Goal: Complete application form

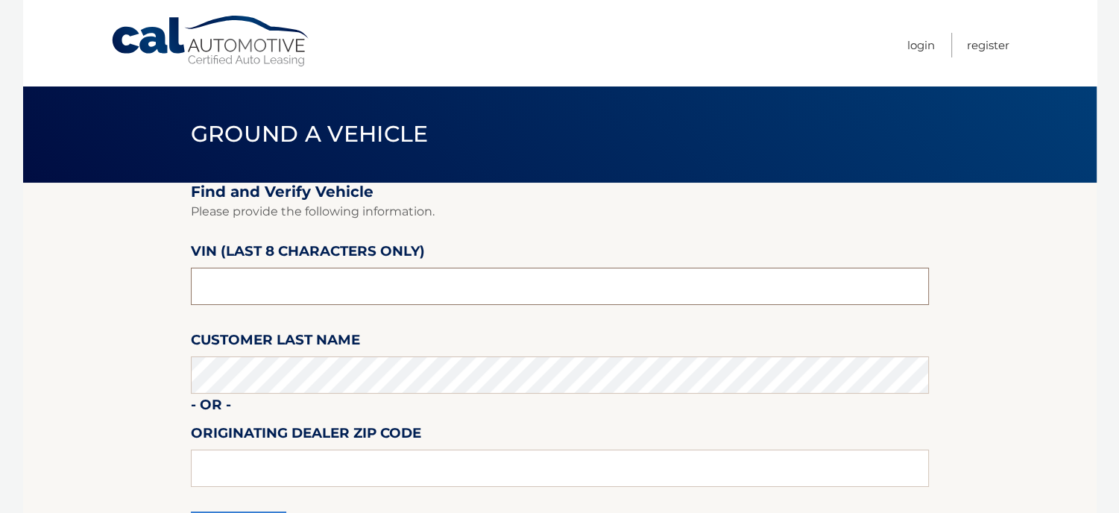
click at [333, 280] on input "text" at bounding box center [560, 286] width 738 height 37
type input "2*******"
type input "6*******"
type input "623466**"
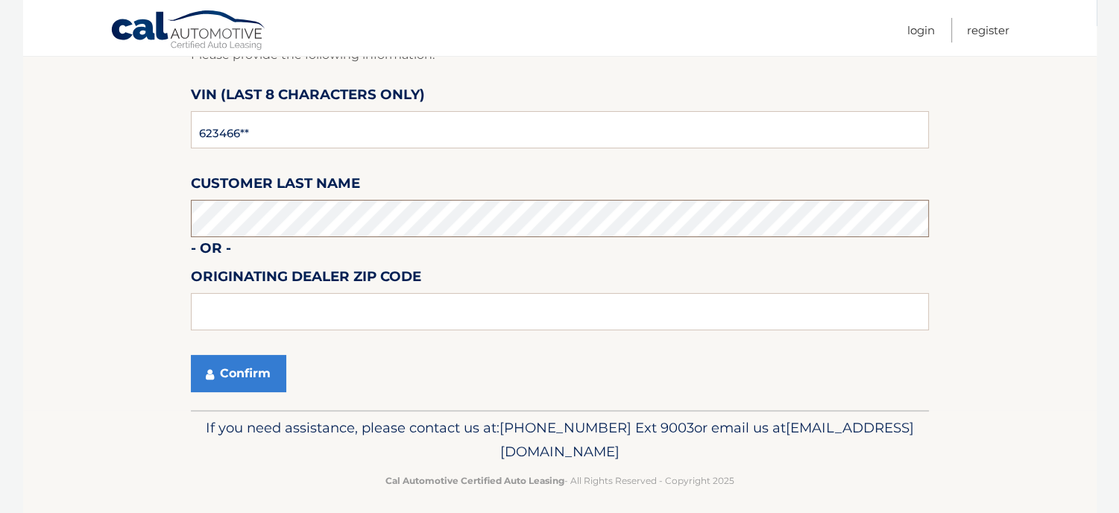
scroll to position [166, 0]
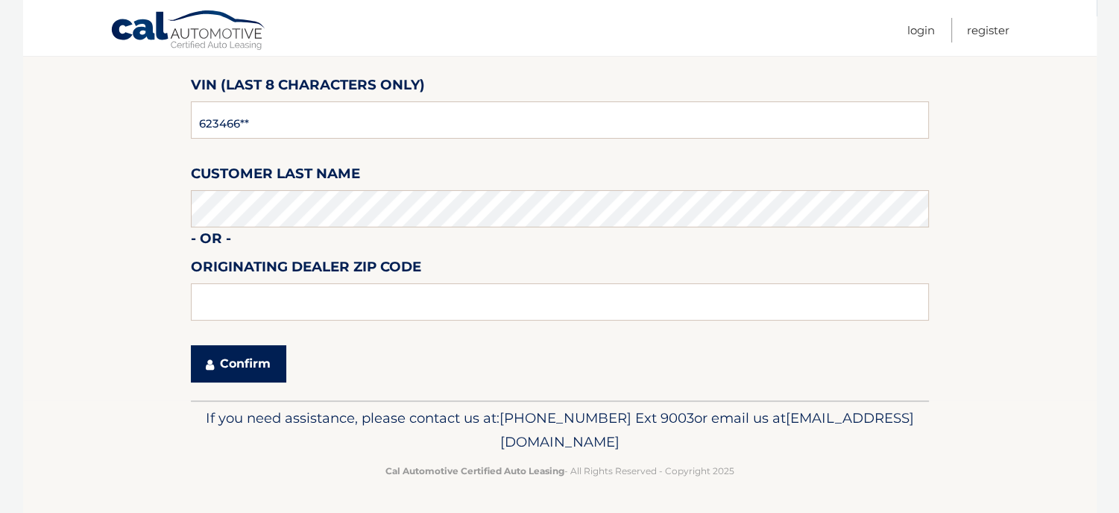
click at [217, 370] on button "Confirm" at bounding box center [238, 363] width 95 height 37
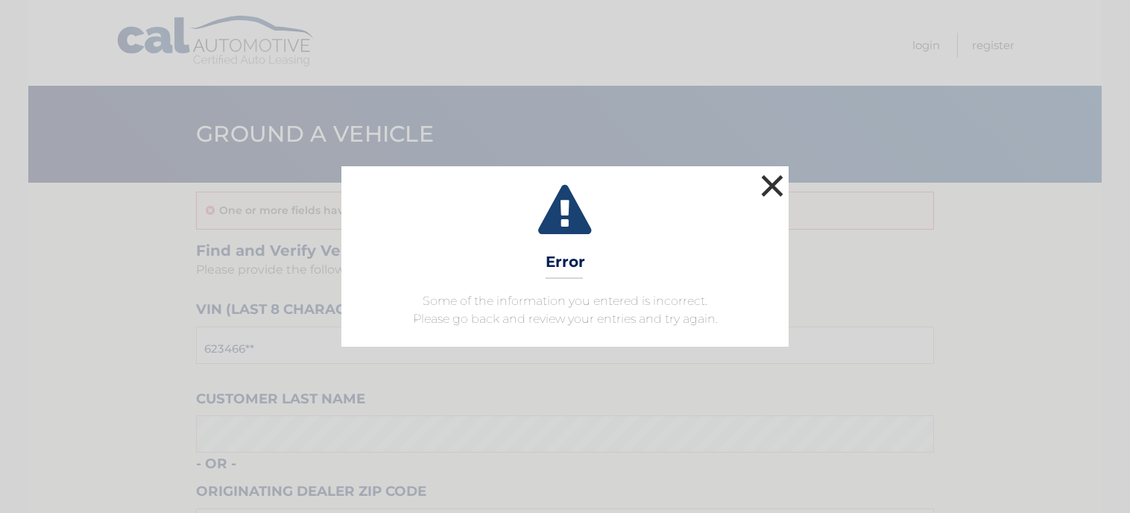
click at [763, 181] on button "×" at bounding box center [773, 186] width 30 height 30
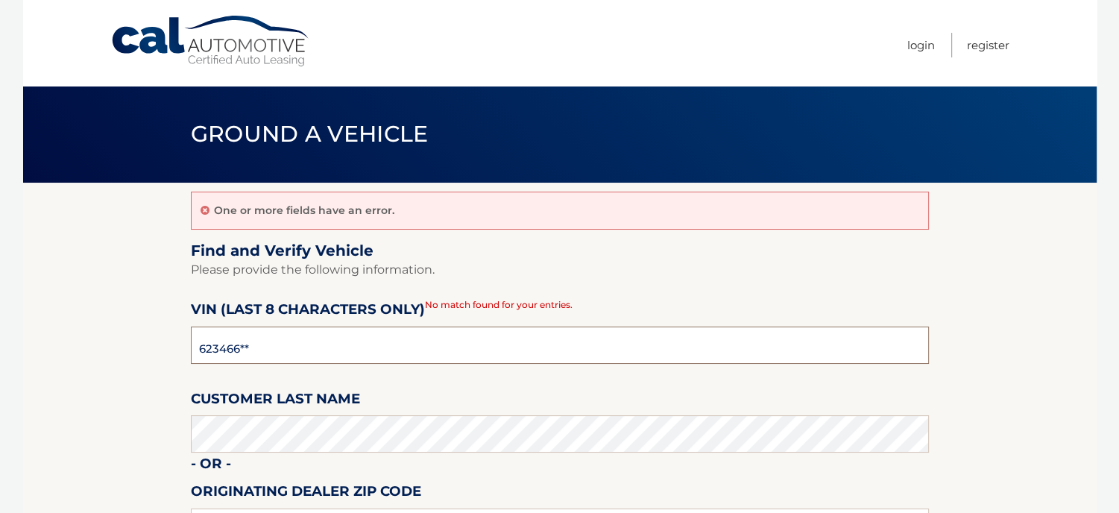
click at [273, 338] on input "623466**" at bounding box center [560, 345] width 738 height 37
click at [198, 349] on input "n8623466" at bounding box center [560, 345] width 738 height 37
type input "n*******"
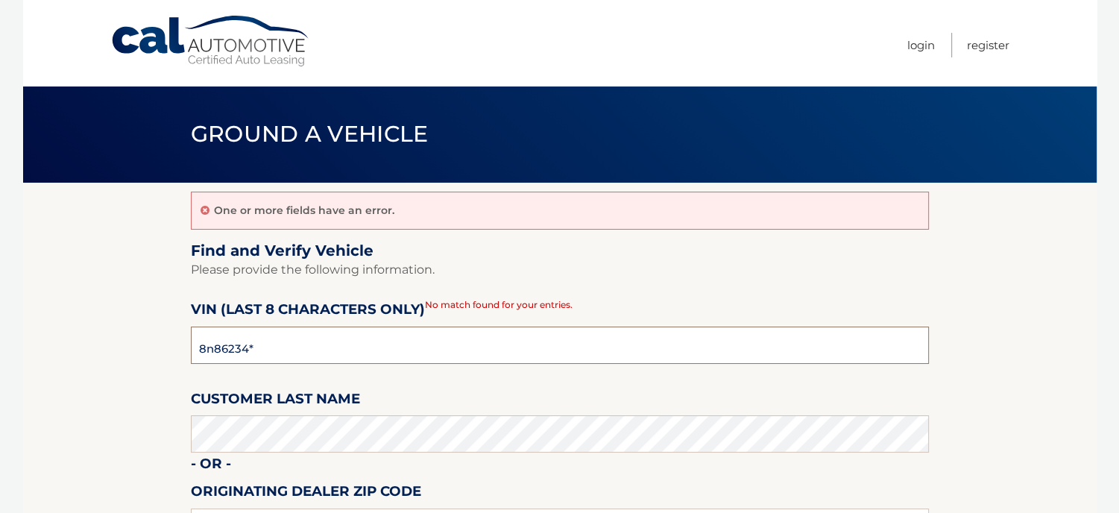
type input "8n862346"
click at [169, 311] on section "One or more fields have an error. Find and Verify Vehicle Please provide the fo…" at bounding box center [560, 404] width 1074 height 442
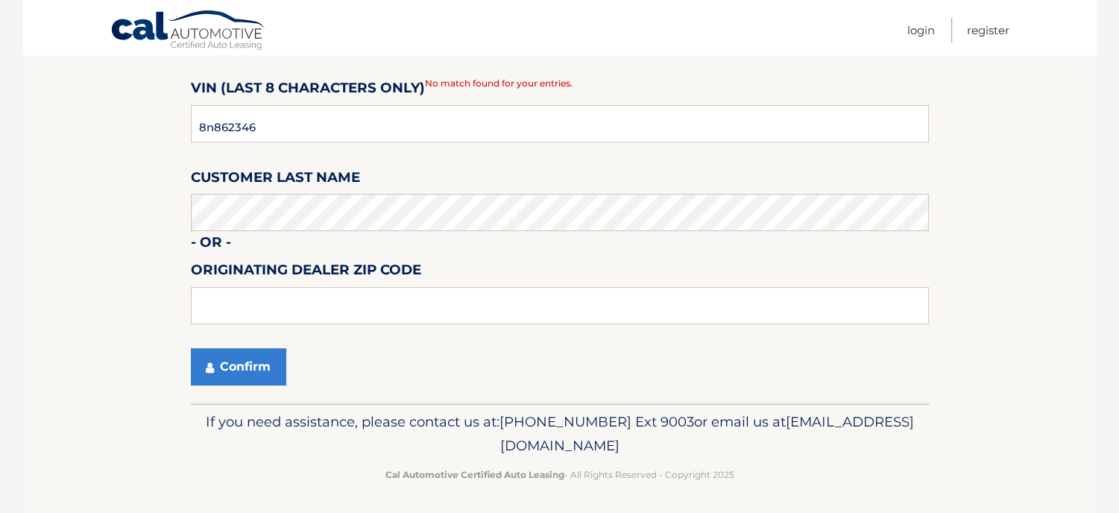
scroll to position [224, 0]
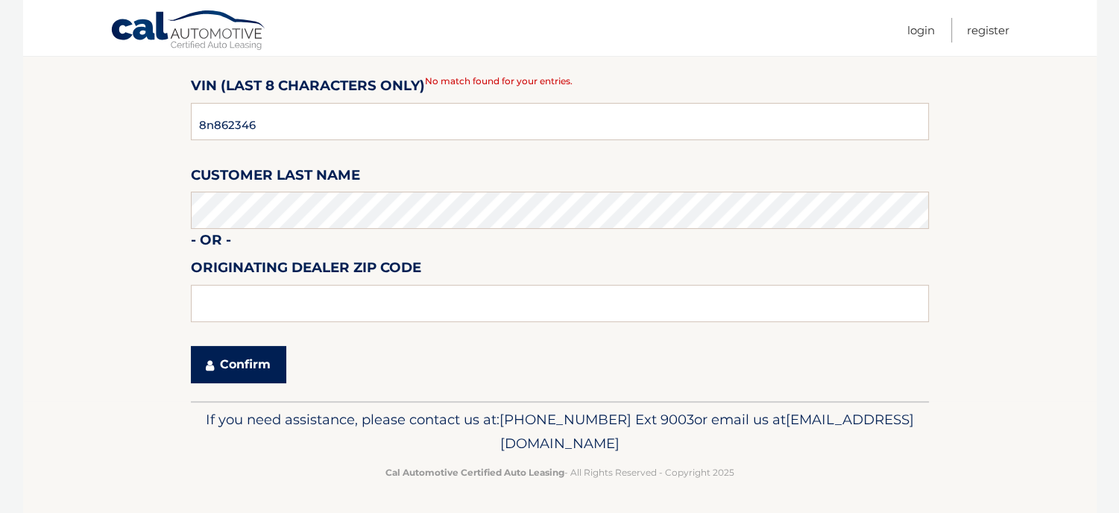
click at [221, 366] on button "Confirm" at bounding box center [238, 364] width 95 height 37
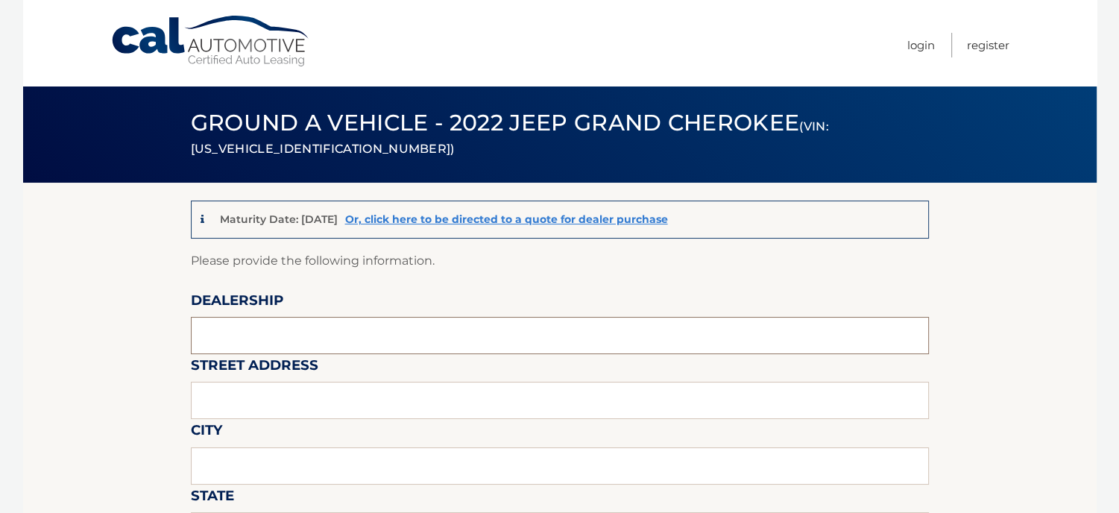
click at [245, 336] on input "text" at bounding box center [560, 335] width 738 height 37
type input "rt18 auto"
type input "400 rt 18"
type input "[GEOGRAPHIC_DATA]"
type input "nj"
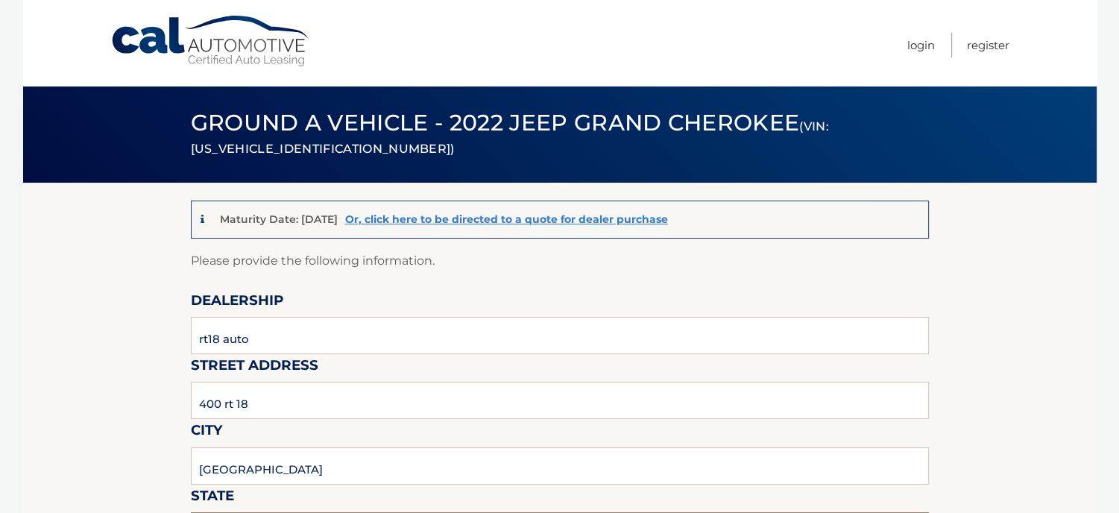
type input "08816"
type input "[PERSON_NAME]"
type input "7323872600"
type input "[EMAIL_ADDRESS][DOMAIN_NAME]"
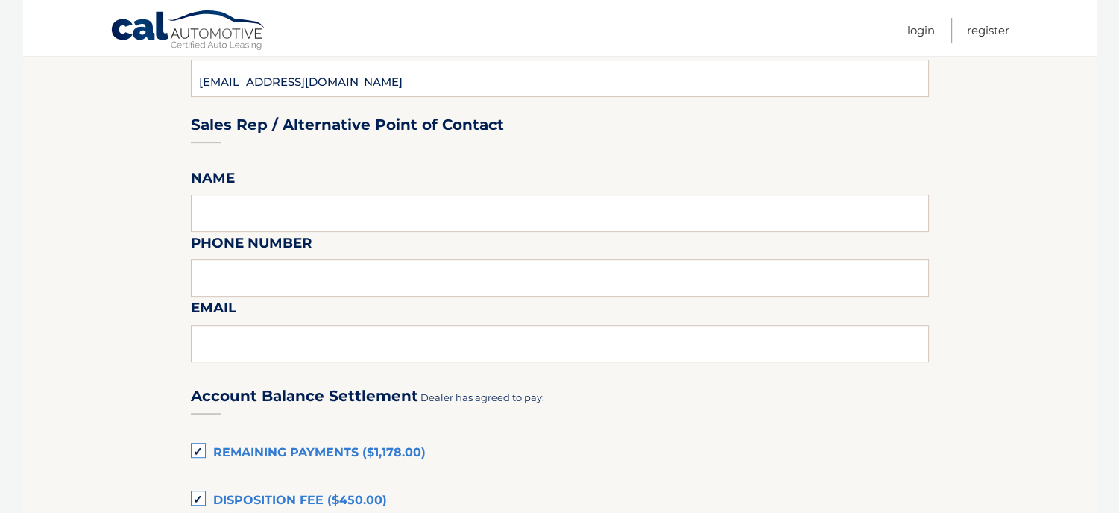
scroll to position [597, 0]
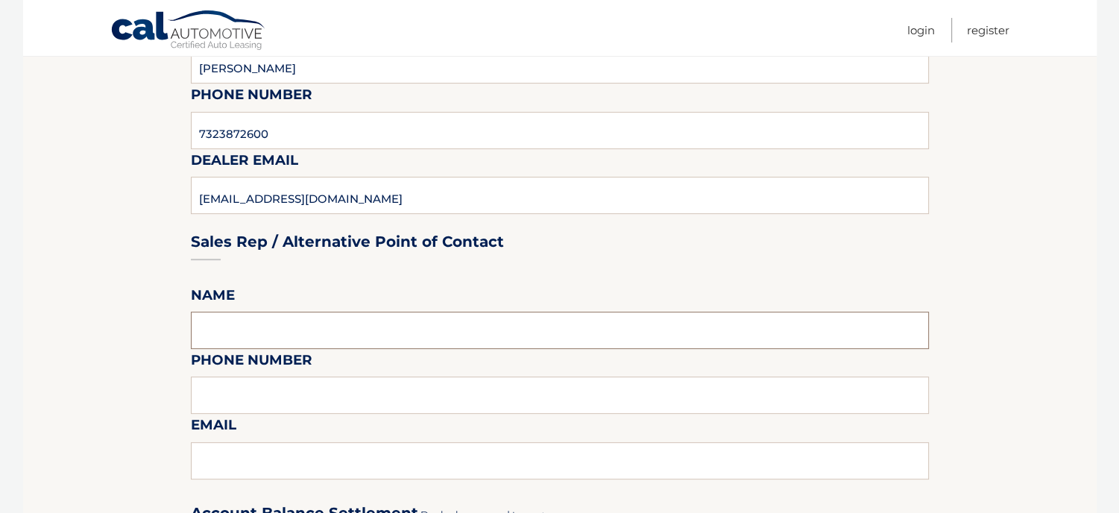
click at [249, 330] on input "text" at bounding box center [560, 330] width 738 height 37
type input "[PERSON_NAME]"
type input "7323872600"
type input "[EMAIL_ADDRESS][DOMAIN_NAME]"
click at [73, 357] on section "Maturity Date: [DATE] Or, click here to be directed to a quote for dealer purch…" at bounding box center [560, 403] width 1074 height 1634
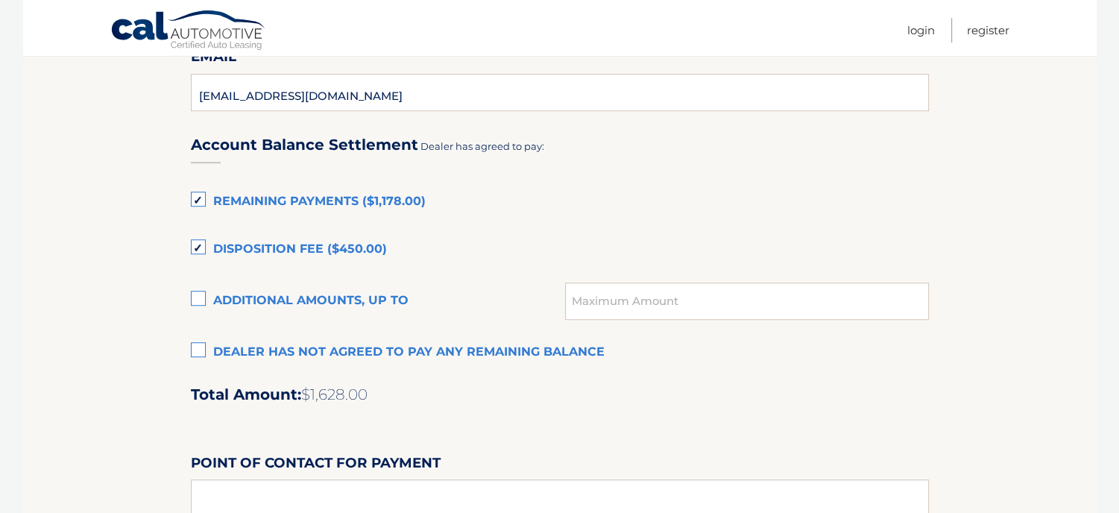
scroll to position [969, 0]
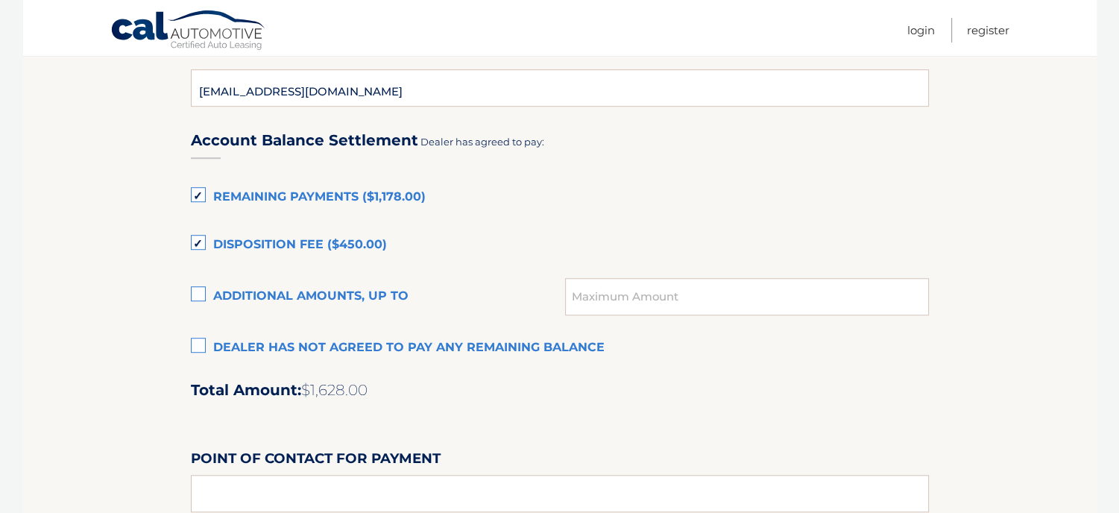
click at [200, 354] on label "Dealer has not agreed to pay any remaining balance" at bounding box center [560, 348] width 738 height 30
click at [0, 0] on input "Dealer has not agreed to pay any remaining balance" at bounding box center [0, 0] width 0 height 0
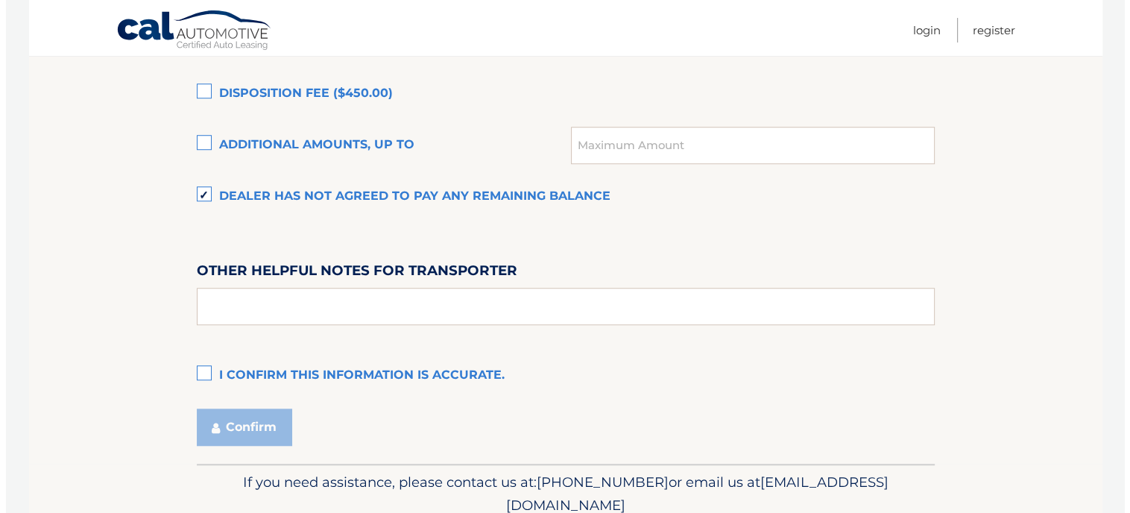
scroll to position [1184, 0]
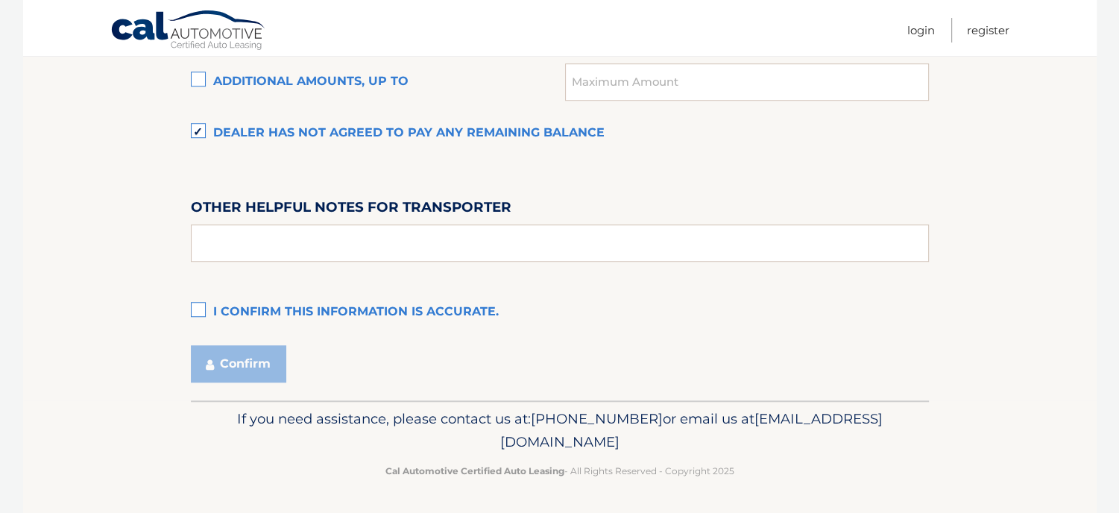
click at [205, 312] on label "I confirm this information is accurate." at bounding box center [560, 313] width 738 height 30
click at [0, 0] on input "I confirm this information is accurate." at bounding box center [0, 0] width 0 height 0
click at [232, 363] on button "Confirm" at bounding box center [238, 363] width 95 height 37
